Goal: Information Seeking & Learning: Learn about a topic

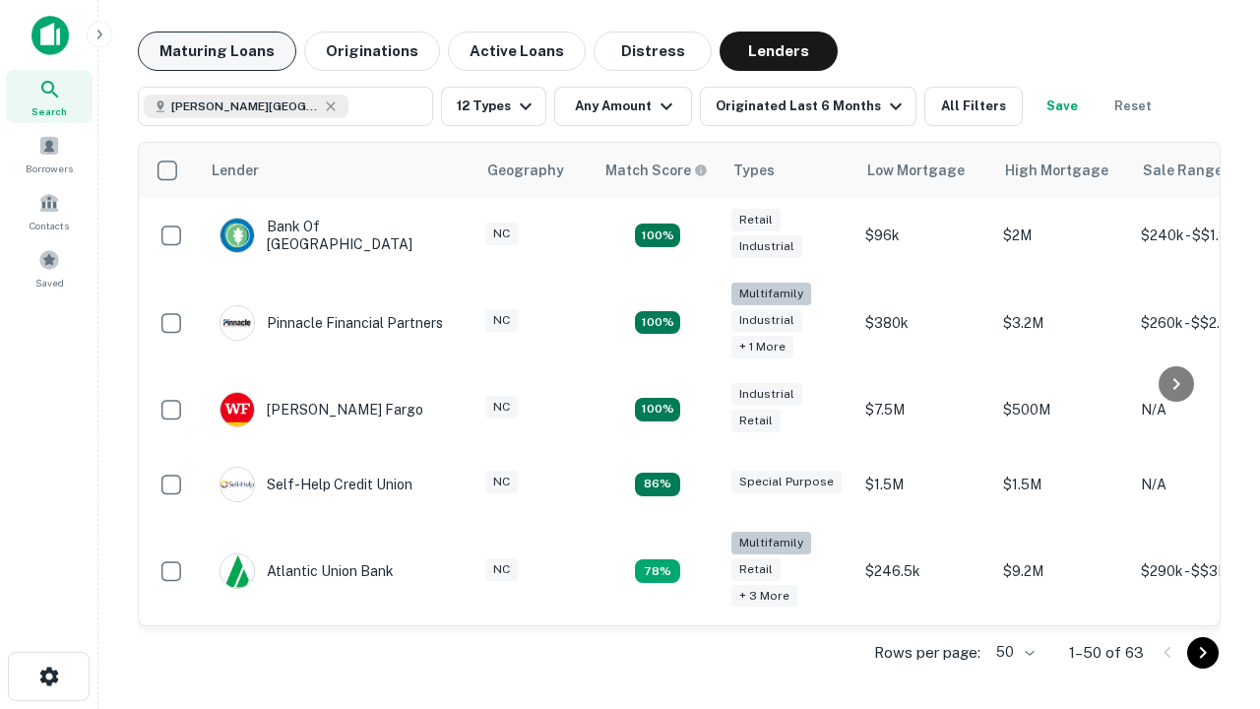
click at [217, 51] on button "Maturing Loans" at bounding box center [217, 50] width 158 height 39
